Goal: Information Seeking & Learning: Understand process/instructions

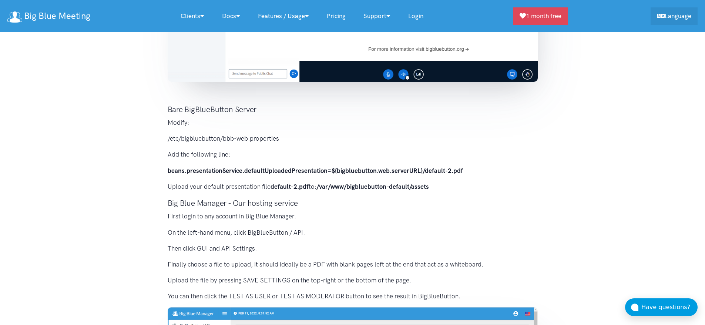
scroll to position [239, 0]
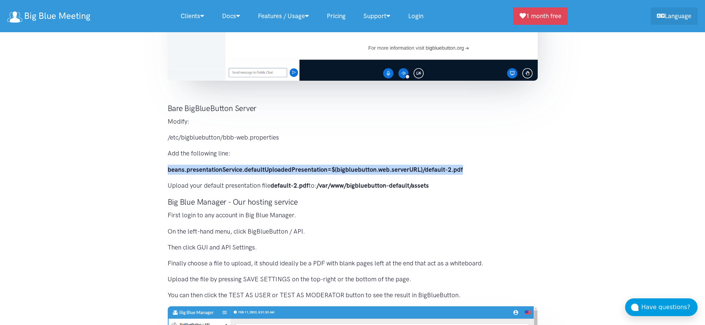
drag, startPoint x: 453, startPoint y: 171, endPoint x: 169, endPoint y: 167, distance: 284.1
click at [169, 167] on strong "beans.presentationService.defaultUploadedPresentation=${bigbluebutton.web.serve…" at bounding box center [315, 169] width 295 height 7
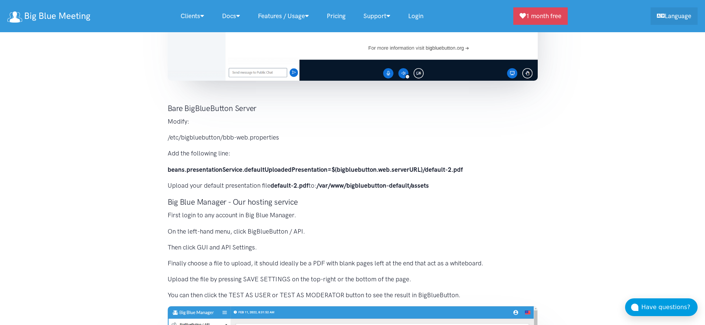
click at [209, 188] on p "Upload your default presentation file default-2.pdf to: /var/www/bigbluebutton-…" at bounding box center [353, 186] width 370 height 10
drag, startPoint x: 272, startPoint y: 188, endPoint x: 440, endPoint y: 181, distance: 168.5
click at [438, 181] on p "Upload your default presentation file default-2.pdf to: /var/www/bigbluebutton-…" at bounding box center [353, 186] width 370 height 10
click at [455, 181] on p "Upload your default presentation file default-2.pdf to: /var/www/bigbluebutton-…" at bounding box center [353, 186] width 370 height 10
drag, startPoint x: 168, startPoint y: 201, endPoint x: 302, endPoint y: 210, distance: 134.6
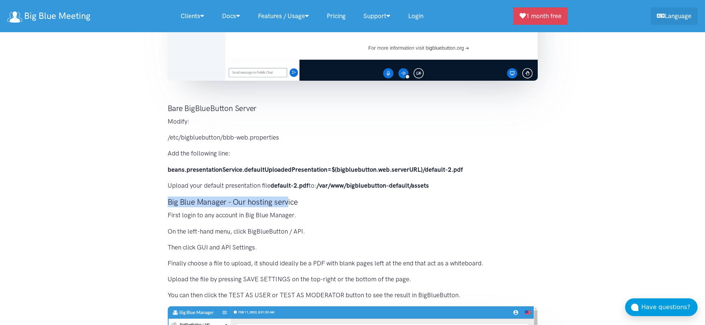
click at [290, 204] on h3 "Big Blue Manager - Our hosting service" at bounding box center [353, 201] width 370 height 11
click at [347, 204] on h3 "Big Blue Manager - Our hosting service" at bounding box center [353, 201] width 370 height 11
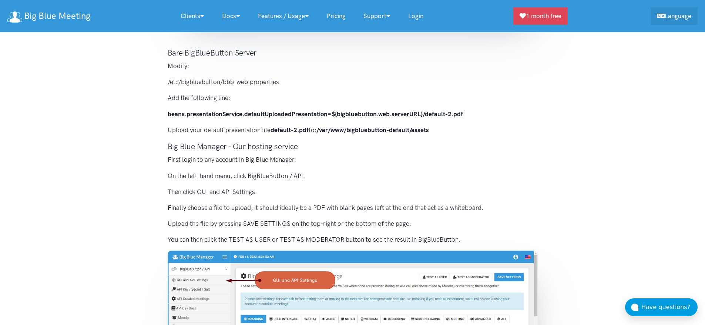
scroll to position [300, 0]
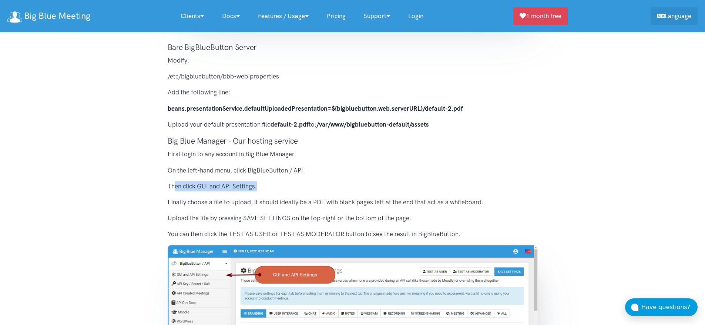
drag, startPoint x: 174, startPoint y: 184, endPoint x: 260, endPoint y: 185, distance: 86.2
click at [260, 185] on p "Then click GUI and API Settings." at bounding box center [353, 186] width 370 height 10
click at [281, 185] on p "Then click GUI and API Settings." at bounding box center [353, 186] width 370 height 10
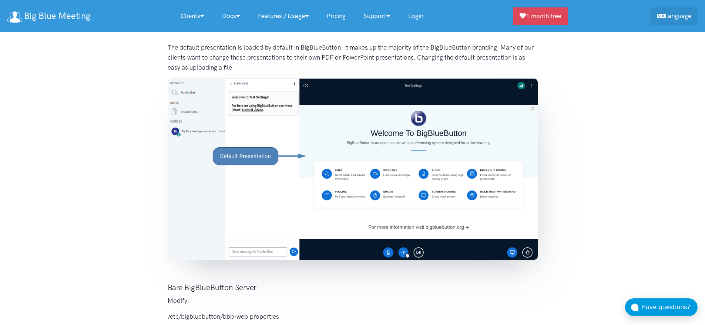
scroll to position [0, 0]
